Goal: Find specific page/section: Find specific page/section

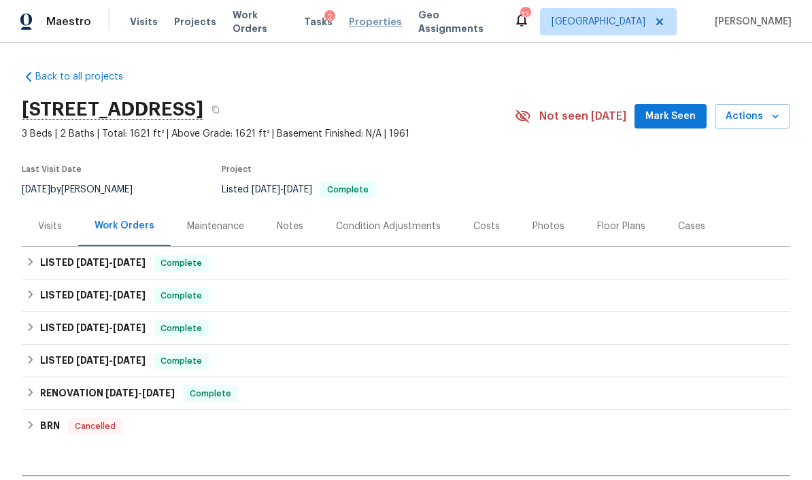
click at [367, 27] on span "Properties" at bounding box center [375, 22] width 53 height 14
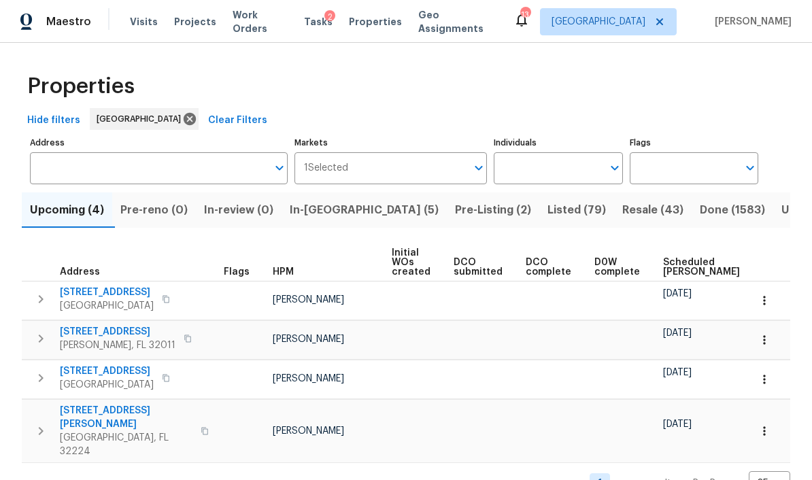
click at [345, 212] on span "In-reno (5)" at bounding box center [364, 210] width 149 height 19
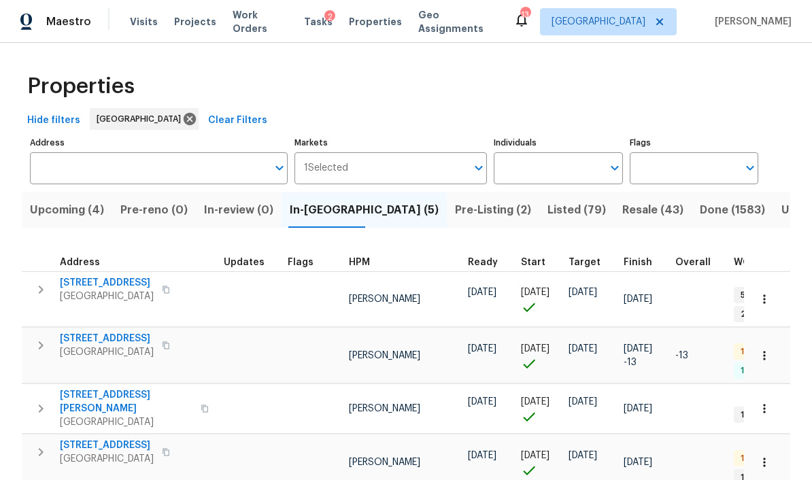
scroll to position [56, 0]
click at [127, 332] on span "[STREET_ADDRESS]" at bounding box center [107, 339] width 94 height 14
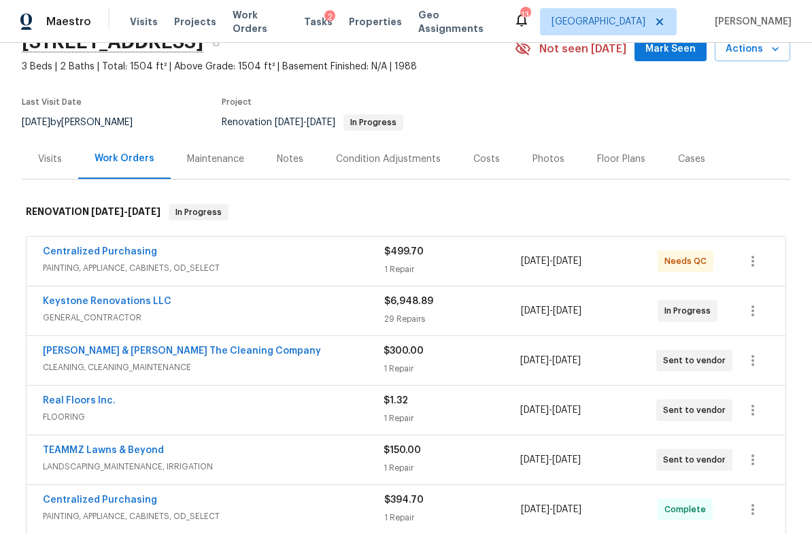
scroll to position [84, 0]
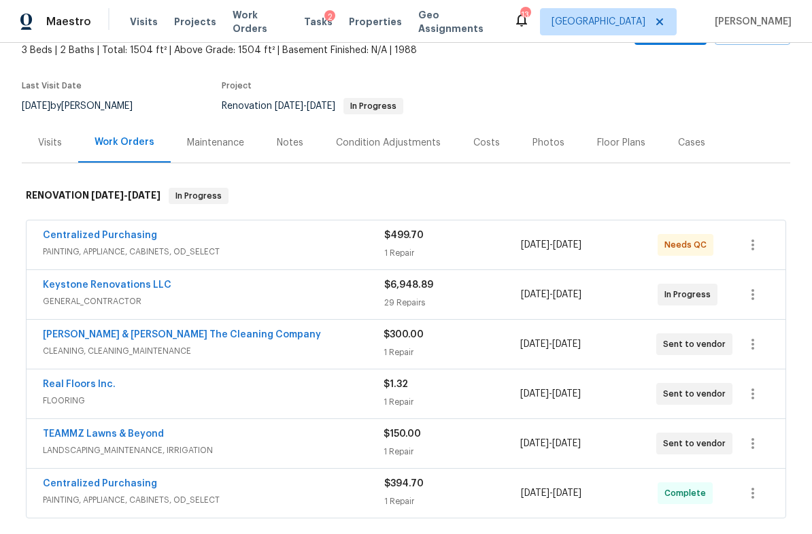
click at [486, 152] on div "Costs" at bounding box center [486, 142] width 59 height 40
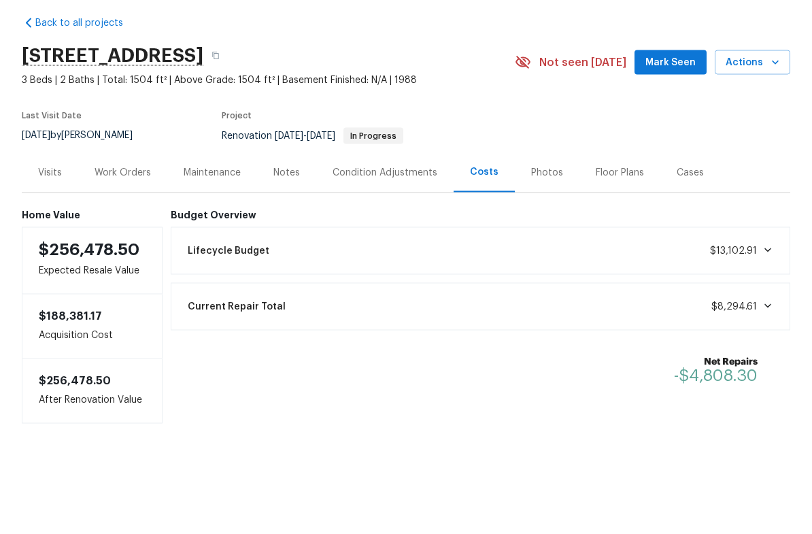
scroll to position [27, 0]
click at [401, 220] on div "Condition Adjustments" at bounding box center [385, 227] width 105 height 14
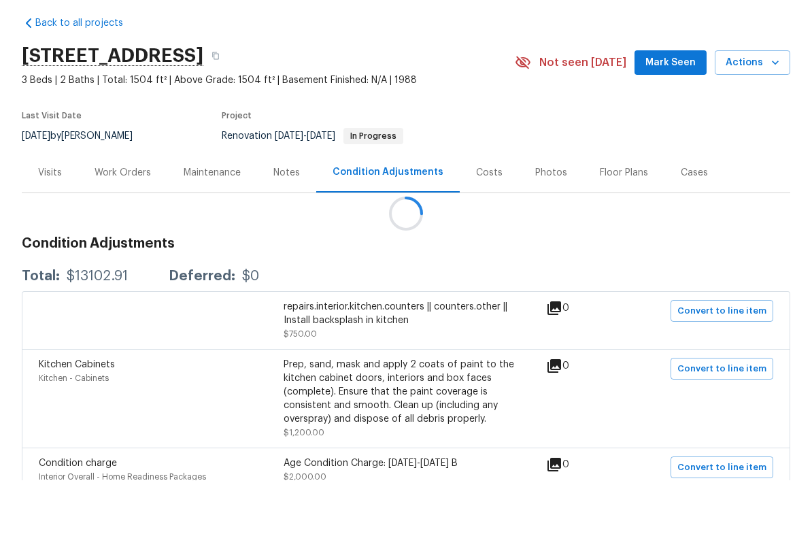
click at [485, 220] on div "Costs" at bounding box center [489, 227] width 27 height 14
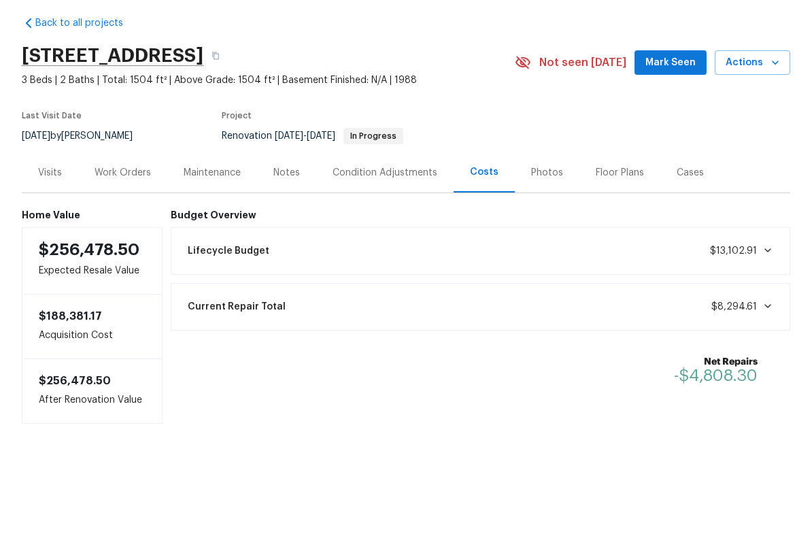
click at [122, 206] on div "Work Orders" at bounding box center [122, 226] width 89 height 40
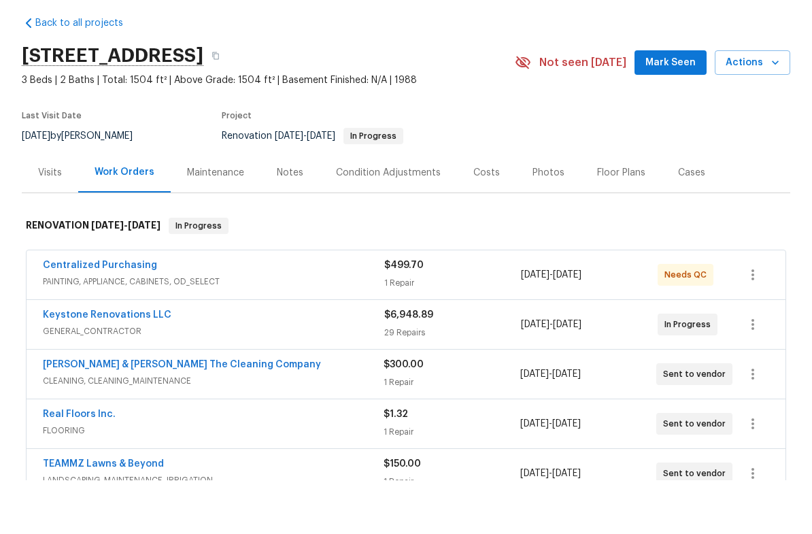
click at [482, 206] on div "Costs" at bounding box center [486, 226] width 59 height 40
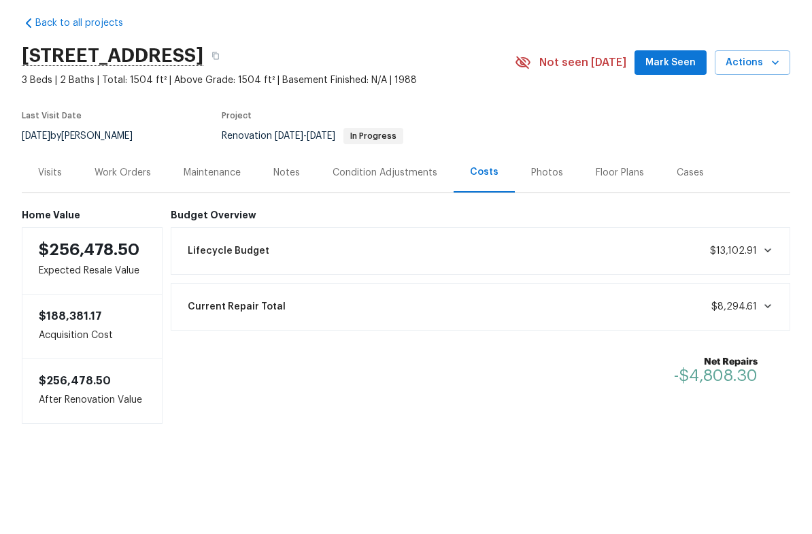
click at [120, 206] on div "Work Orders" at bounding box center [122, 226] width 89 height 40
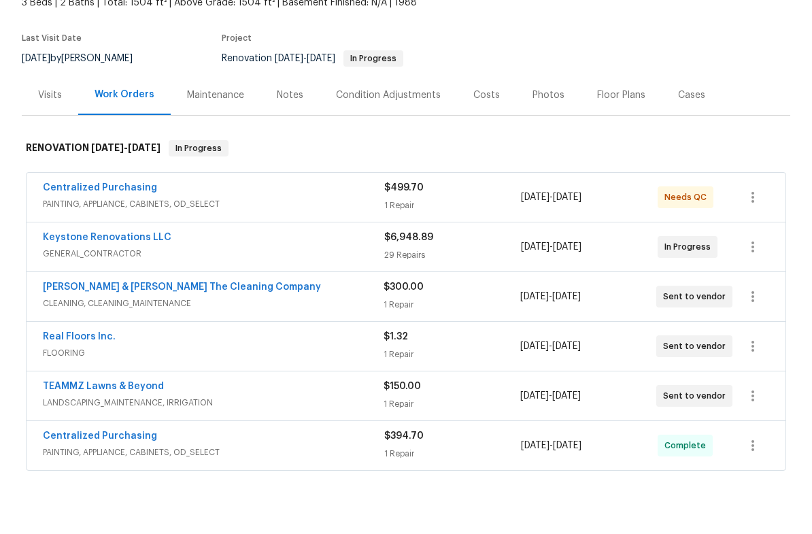
scroll to position [194, 0]
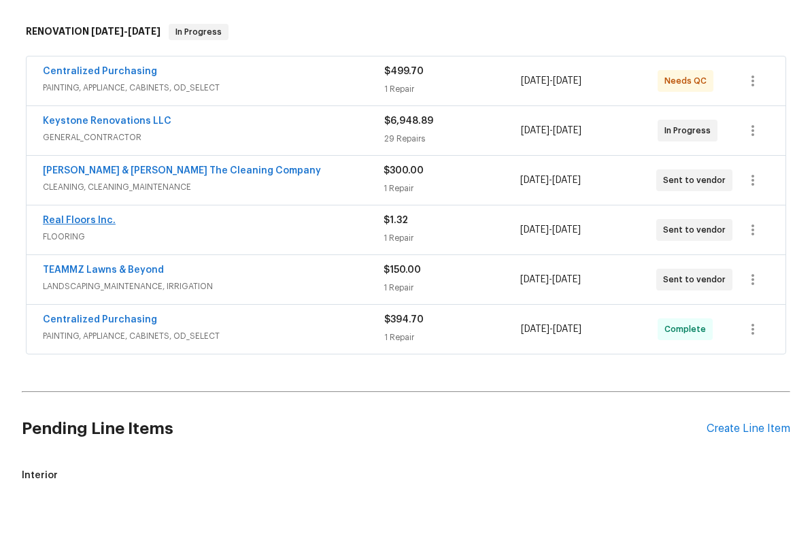
click at [58, 269] on link "Real Floors Inc." at bounding box center [79, 274] width 73 height 10
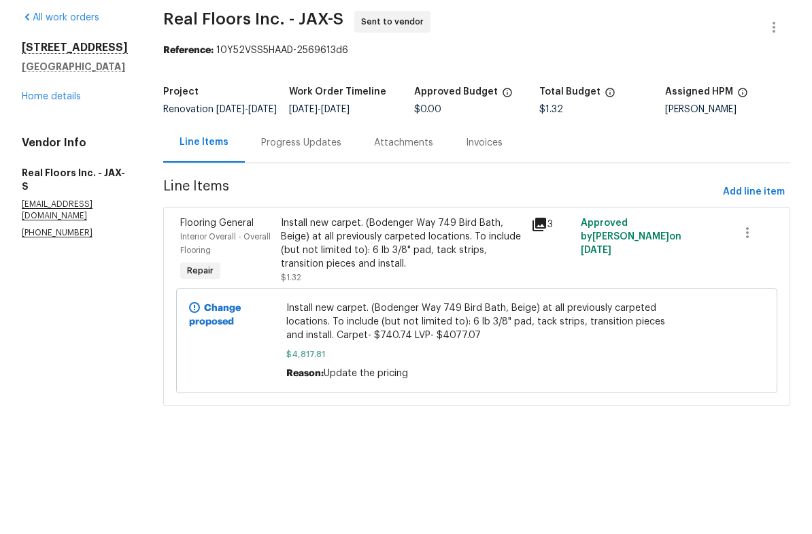
click at [688, 351] on div at bounding box center [720, 394] width 97 height 87
click at [71, 146] on link "Home details" at bounding box center [51, 151] width 59 height 10
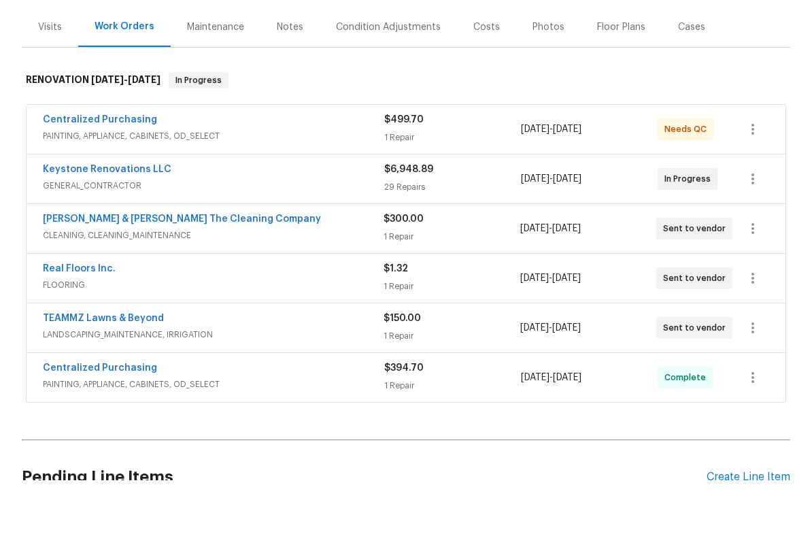
scroll to position [160, 0]
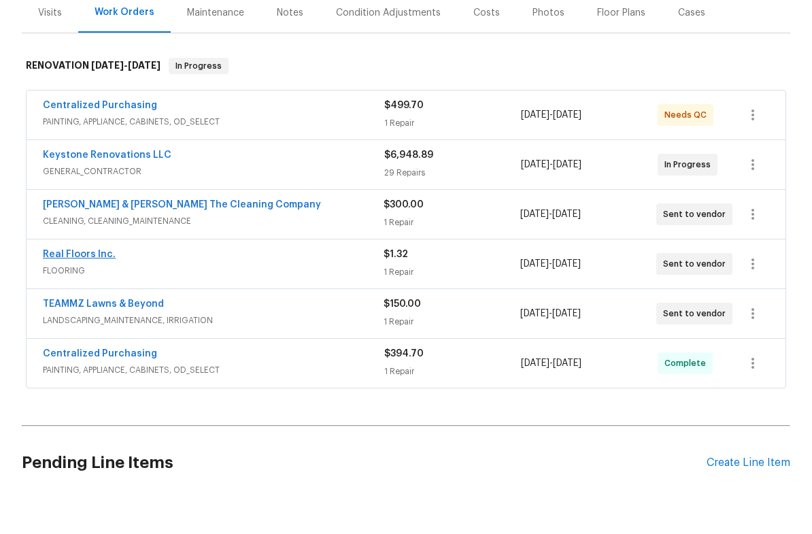
click at [66, 303] on link "Real Floors Inc." at bounding box center [79, 308] width 73 height 10
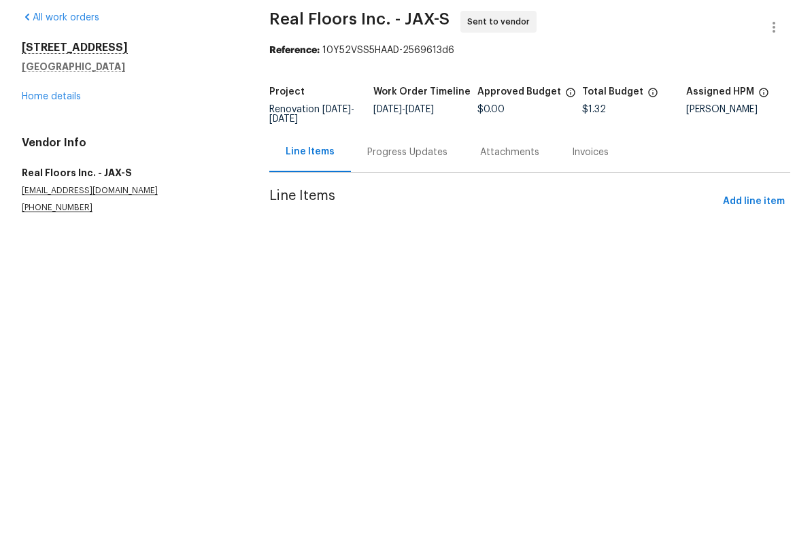
click at [401, 186] on div "Progress Updates" at bounding box center [407, 206] width 113 height 40
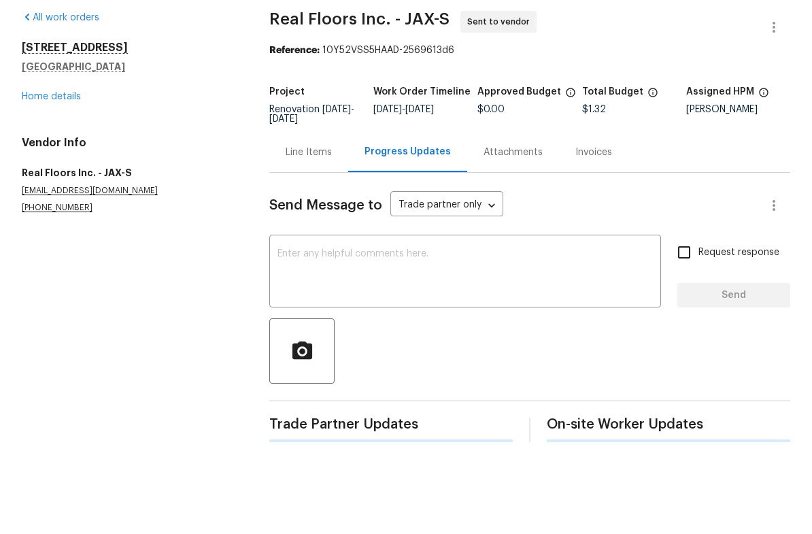
click at [310, 199] on div "Line Items" at bounding box center [309, 206] width 46 height 14
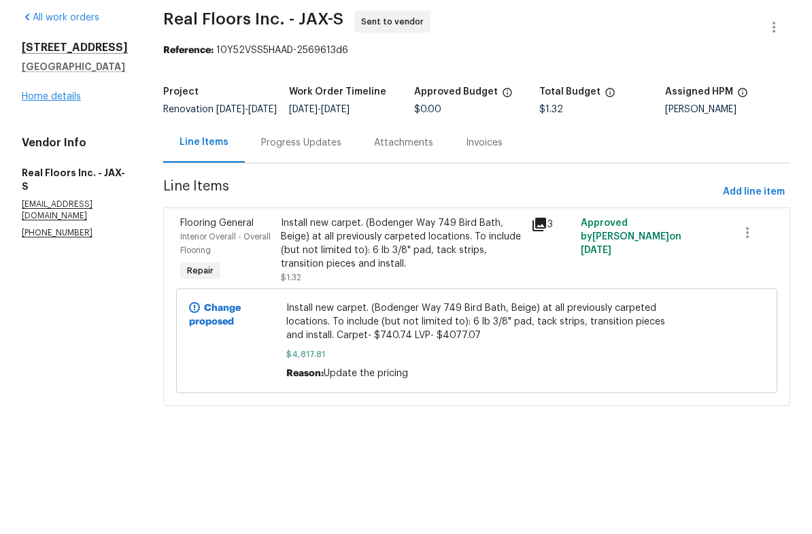
click at [63, 146] on link "Home details" at bounding box center [51, 151] width 59 height 10
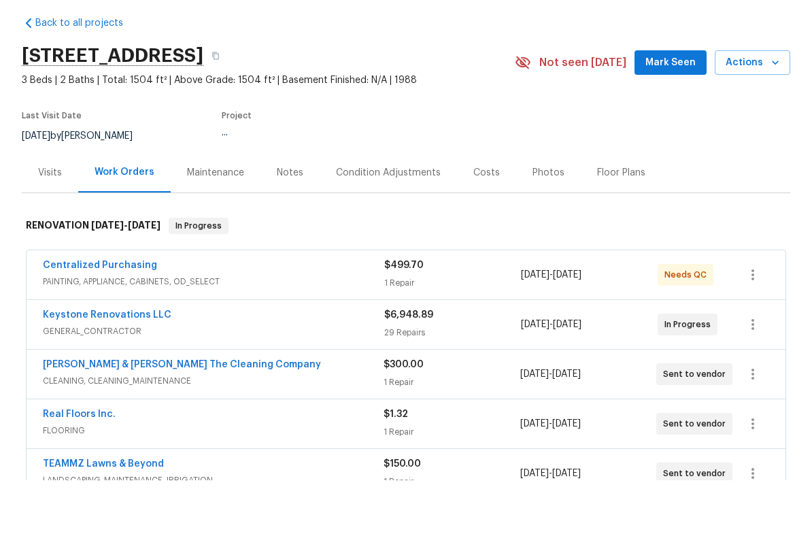
click at [489, 220] on div "Costs" at bounding box center [487, 227] width 27 height 14
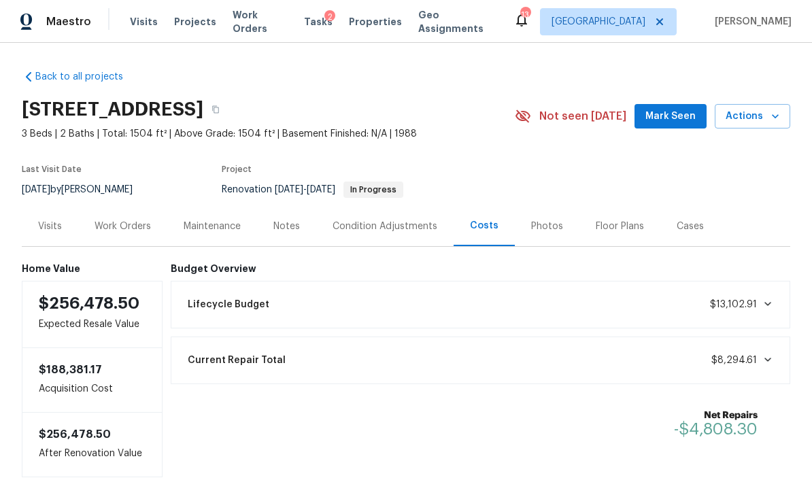
click at [335, 193] on span "[DATE]" at bounding box center [321, 190] width 29 height 10
click at [122, 218] on div "Work Orders" at bounding box center [122, 226] width 89 height 40
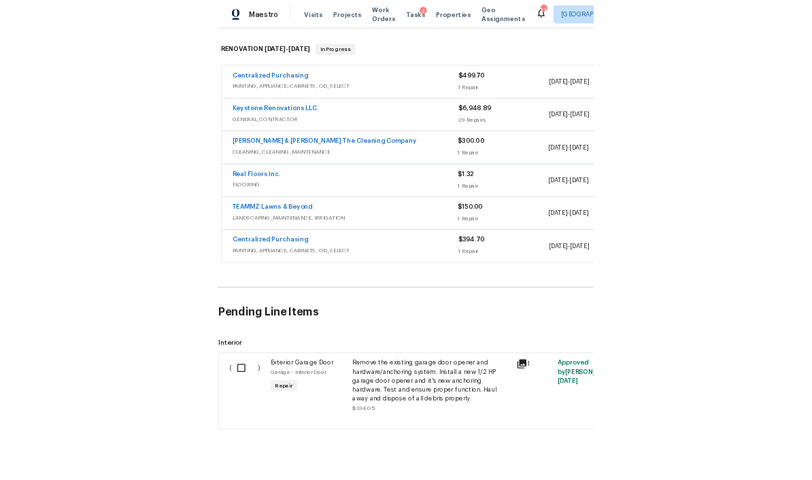
scroll to position [165, 0]
